Goal: Information Seeking & Learning: Check status

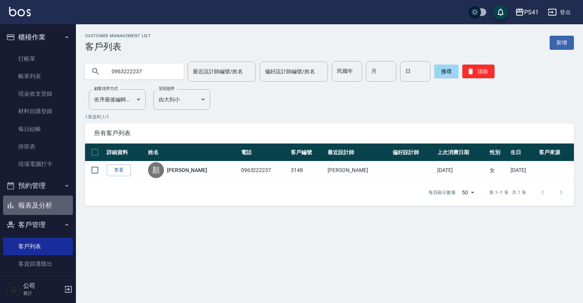
drag, startPoint x: 44, startPoint y: 207, endPoint x: 44, endPoint y: 203, distance: 4.6
click at [44, 207] on button "報表及分析" at bounding box center [38, 206] width 70 height 20
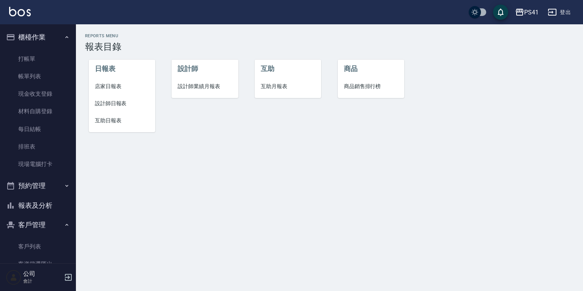
click at [103, 118] on span "互助日報表" at bounding box center [122, 121] width 54 height 8
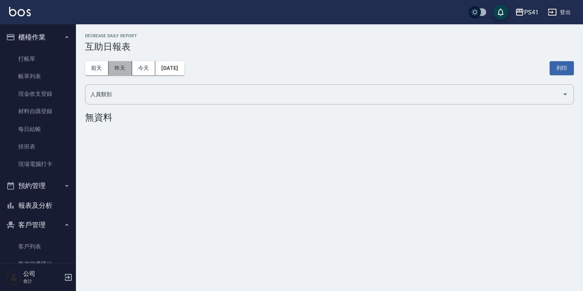
click at [121, 65] on button "昨天" at bounding box center [121, 68] width 24 height 14
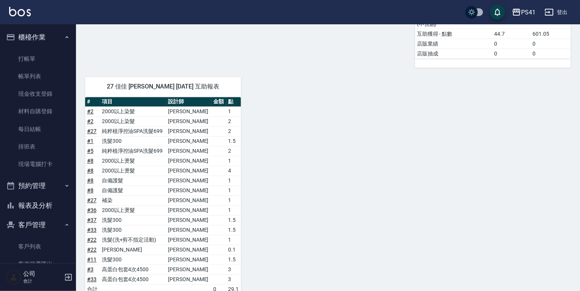
scroll to position [734, 0]
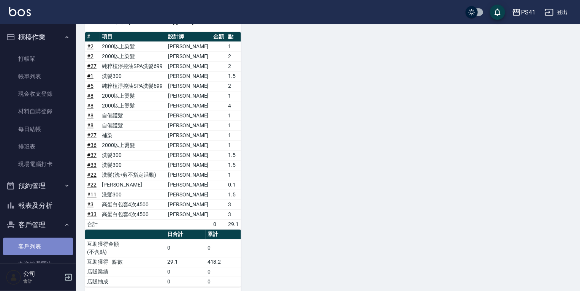
click at [39, 239] on link "客戶列表" at bounding box center [38, 246] width 70 height 17
